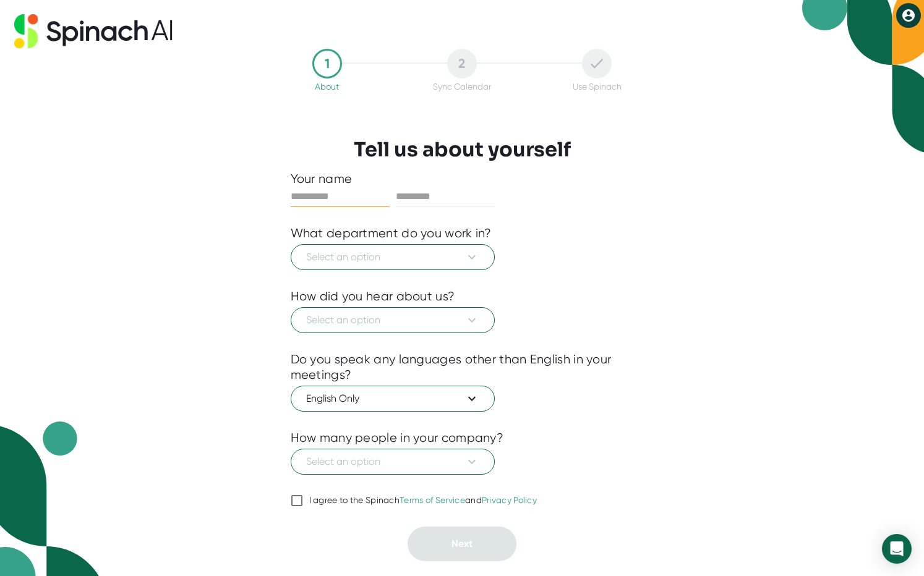
click at [296, 501] on input "I agree to the Spinach Terms of Service and Privacy Policy" at bounding box center [297, 501] width 12 height 15
checkbox input "true"
click at [411, 195] on input "text" at bounding box center [445, 197] width 99 height 20
click at [358, 200] on input "text" at bounding box center [340, 197] width 99 height 20
type input "****"
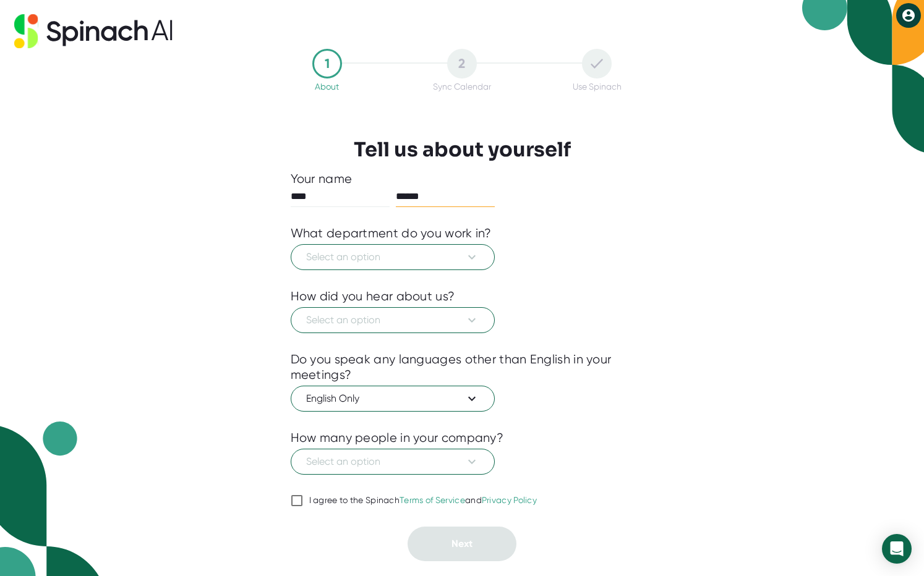
type input "******"
click at [295, 505] on input "I agree to the Spinach Terms of Service and Privacy Policy" at bounding box center [297, 501] width 12 height 15
checkbox input "true"
click at [399, 266] on button "Select an option" at bounding box center [393, 257] width 204 height 26
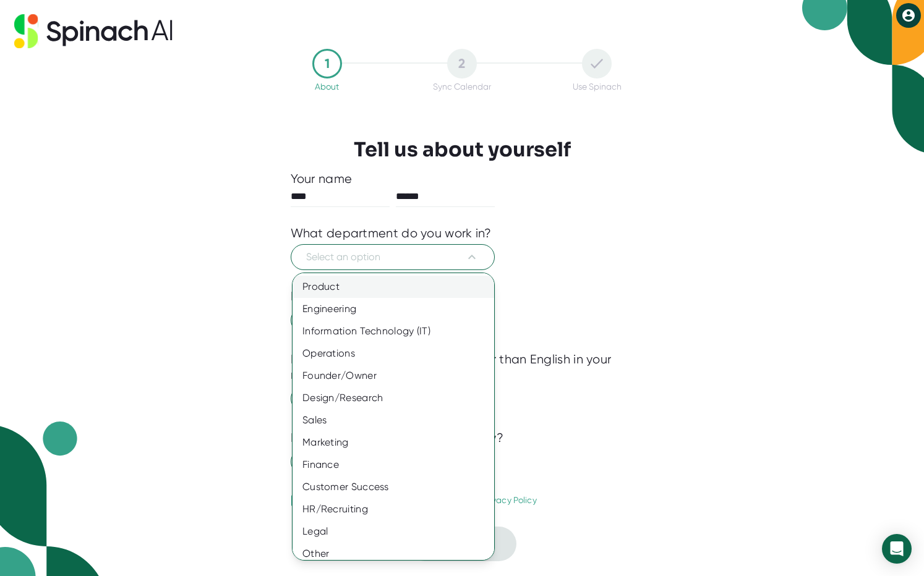
click at [393, 281] on div "Product" at bounding box center [394, 287] width 202 height 22
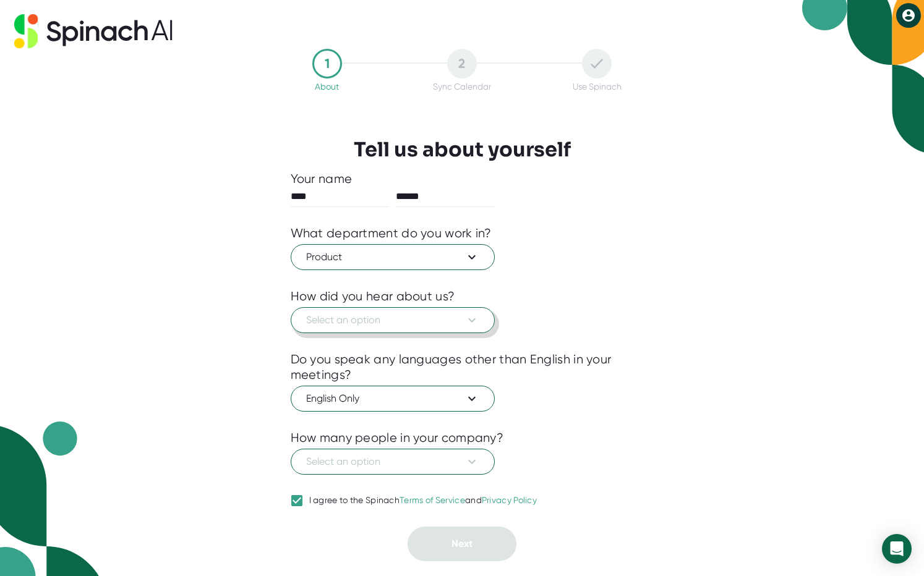
click at [398, 314] on span "Select an option" at bounding box center [392, 320] width 173 height 15
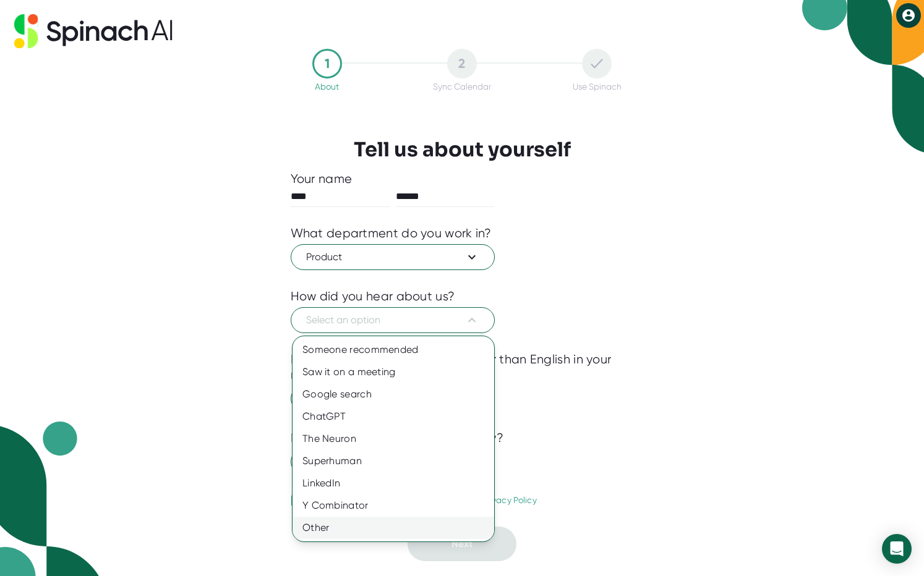
click at [427, 526] on div "Other" at bounding box center [394, 528] width 202 height 22
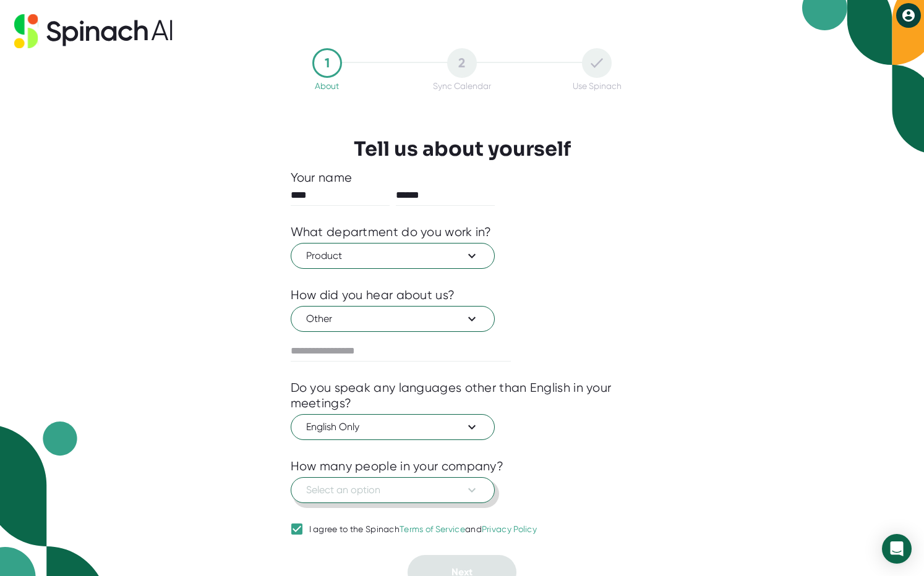
click at [415, 487] on span "Select an option" at bounding box center [392, 490] width 173 height 15
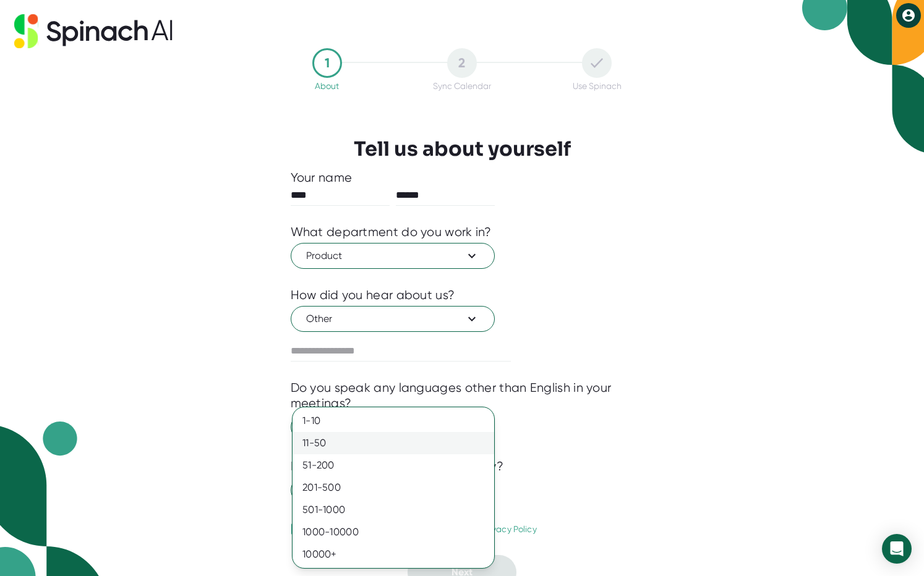
click at [414, 442] on div "11-50" at bounding box center [394, 443] width 202 height 22
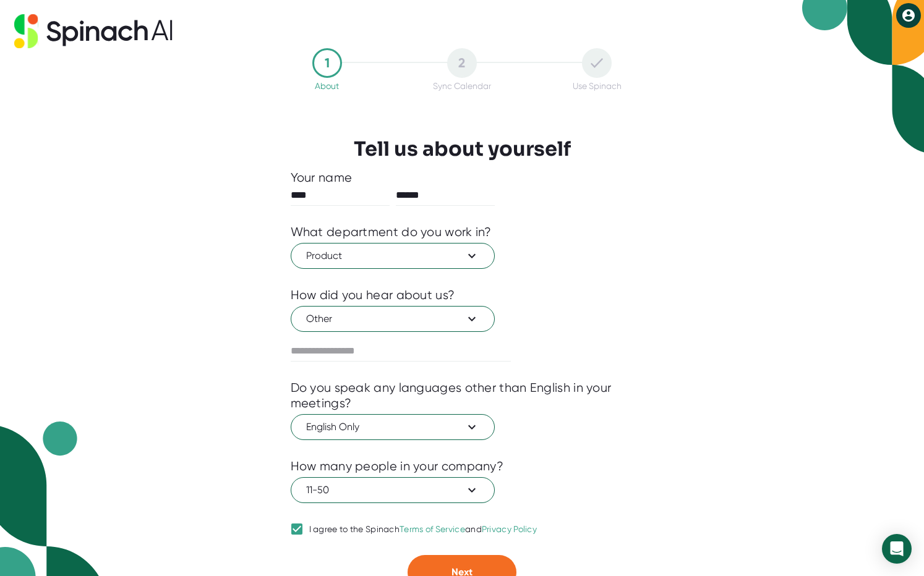
click at [228, 455] on div "1 About 2 Sync Calendar Use Spinach Tell us about yourself Your name **** *****…" at bounding box center [462, 288] width 924 height 576
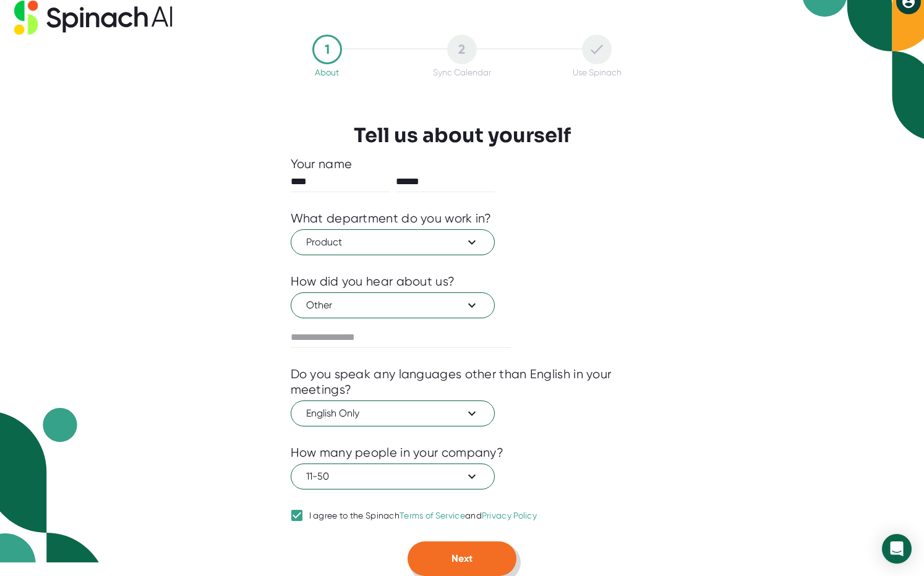
click at [471, 562] on span "Next" at bounding box center [461, 559] width 21 height 12
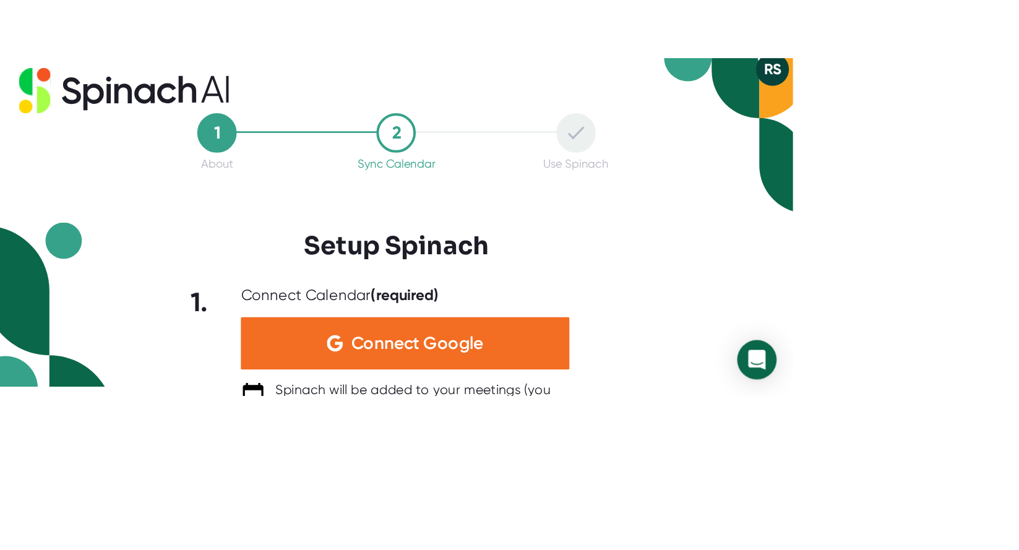
scroll to position [0, 0]
